Goal: Task Accomplishment & Management: Use online tool/utility

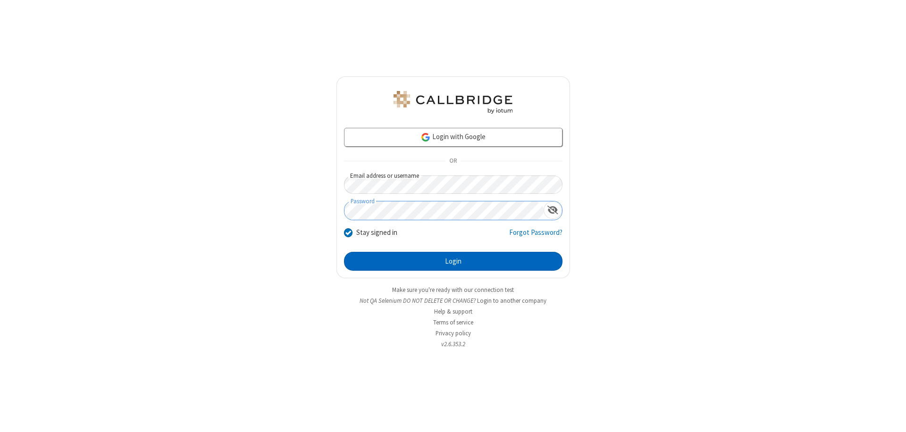
click at [453, 262] on button "Login" at bounding box center [453, 261] width 219 height 19
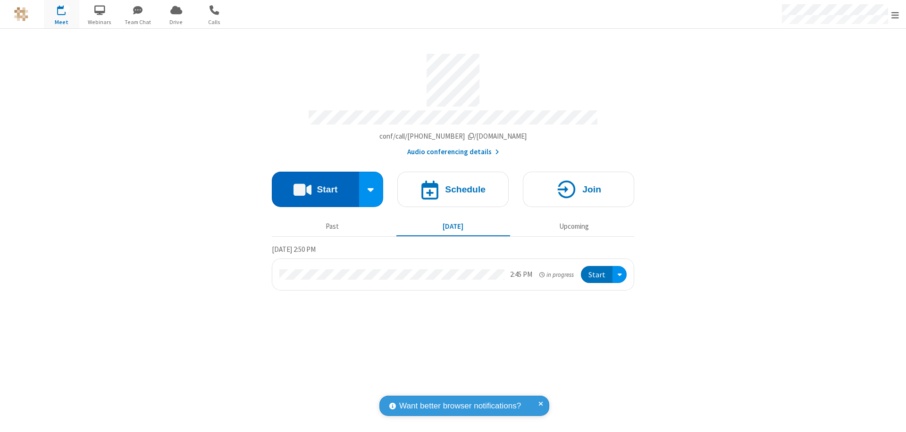
click at [315, 185] on button "Start" at bounding box center [315, 189] width 87 height 35
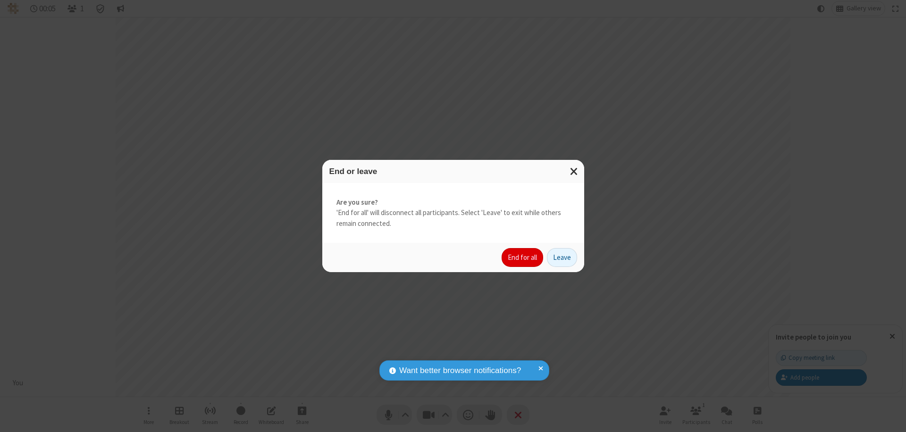
click at [523, 258] on button "End for all" at bounding box center [523, 257] width 42 height 19
